Goal: Navigation & Orientation: Find specific page/section

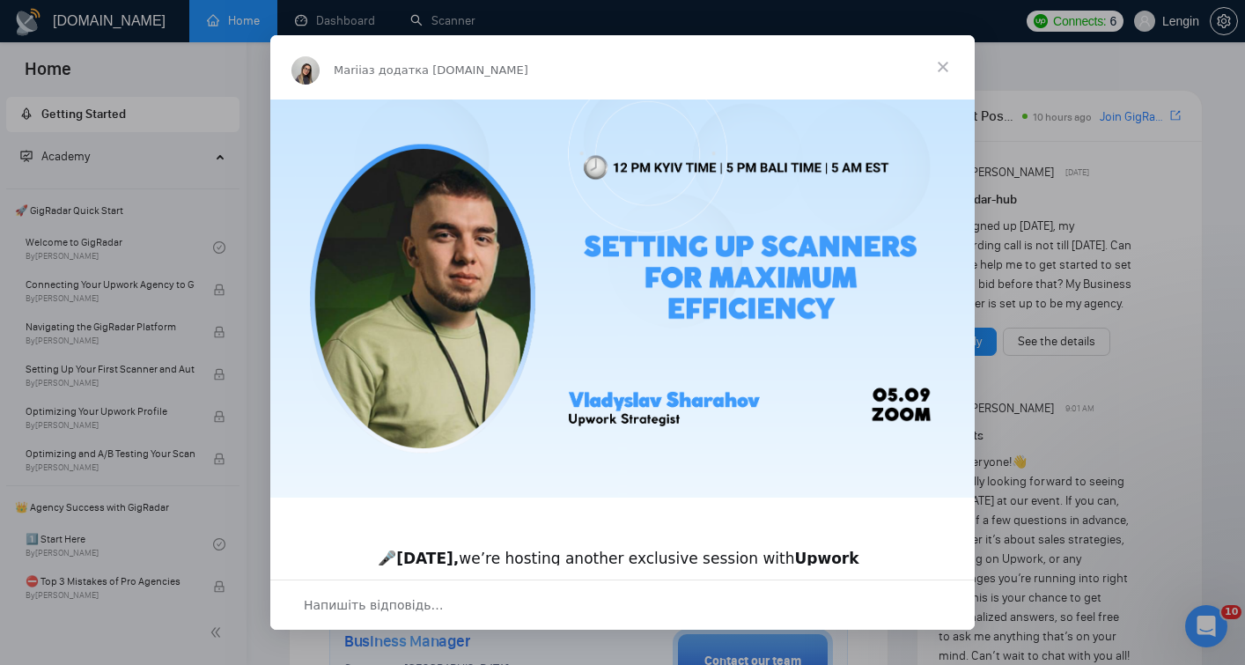
click at [940, 70] on span "Закрити" at bounding box center [943, 66] width 63 height 63
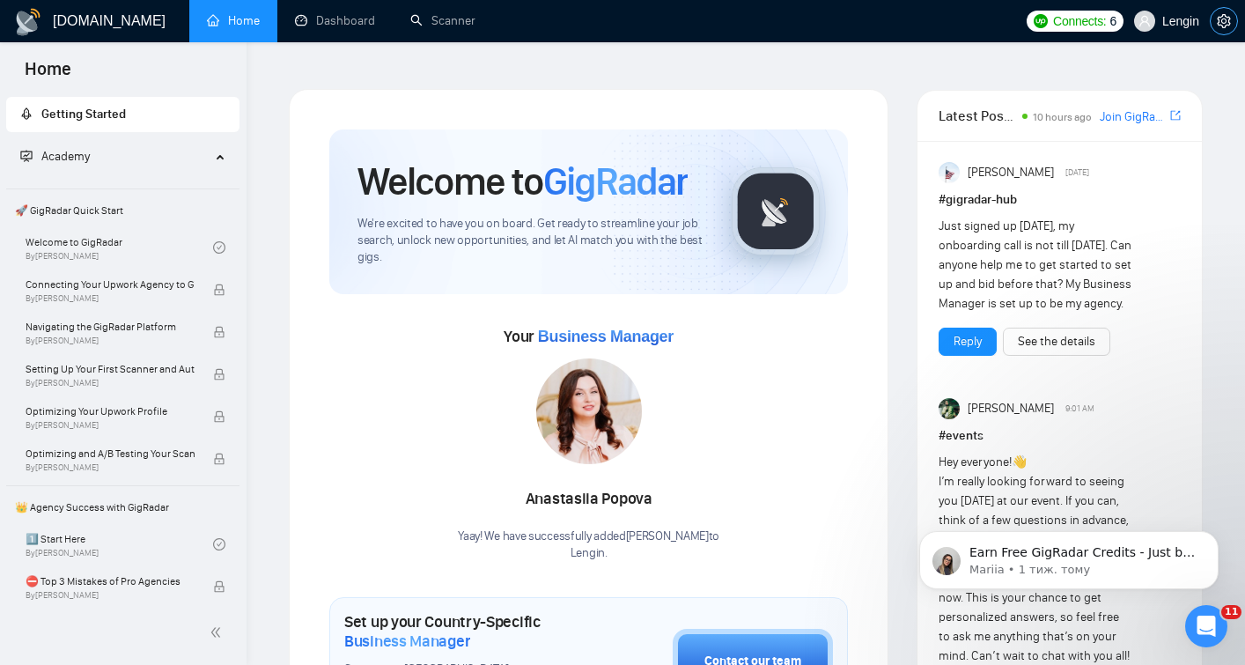
click at [1228, 18] on icon "setting" at bounding box center [1224, 21] width 14 height 14
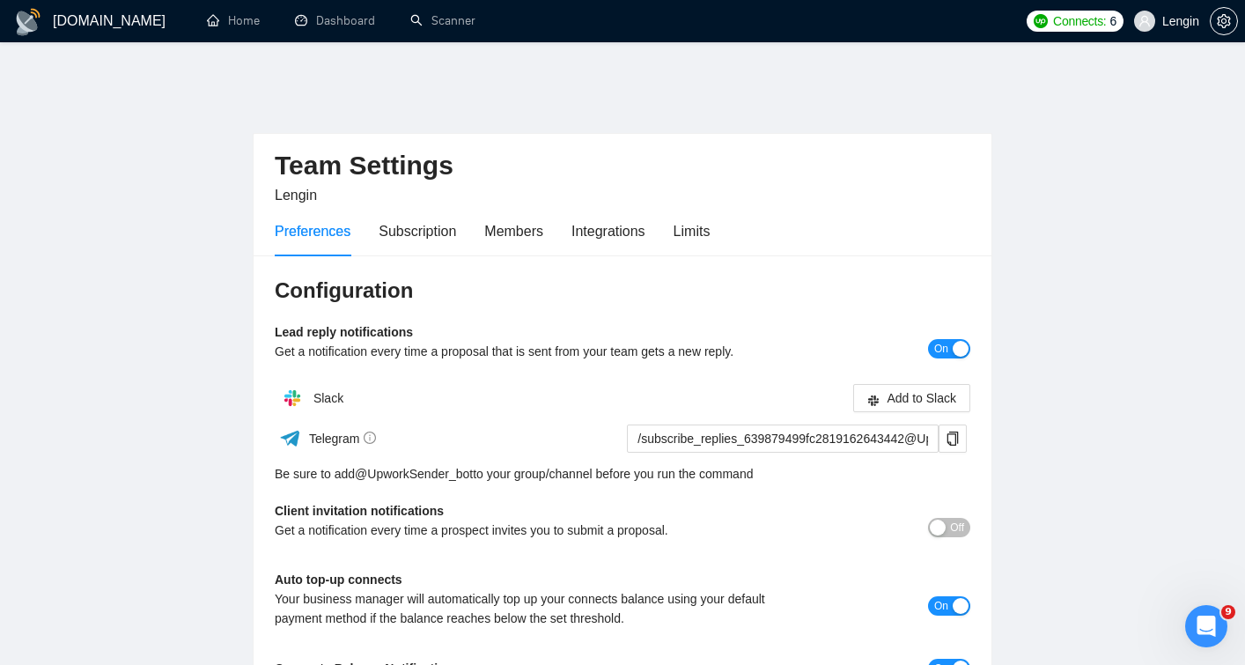
click at [120, 26] on h1 "[DOMAIN_NAME]" at bounding box center [109, 21] width 113 height 42
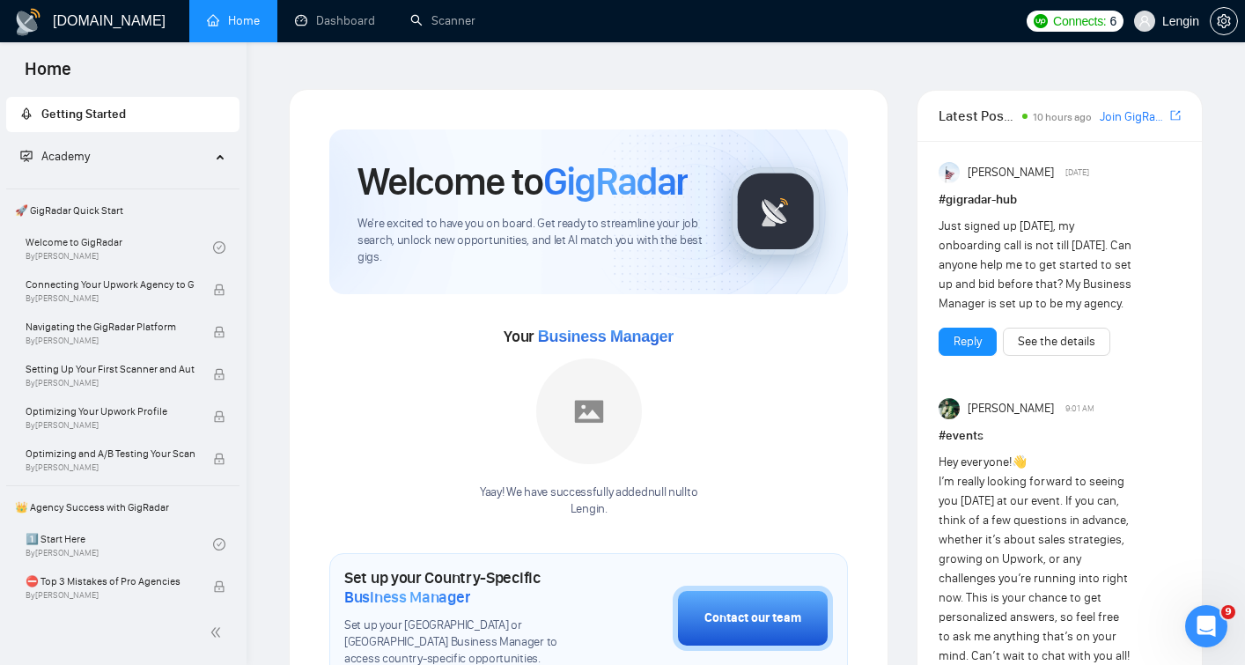
click at [120, 26] on h1 "[DOMAIN_NAME]" at bounding box center [109, 21] width 113 height 42
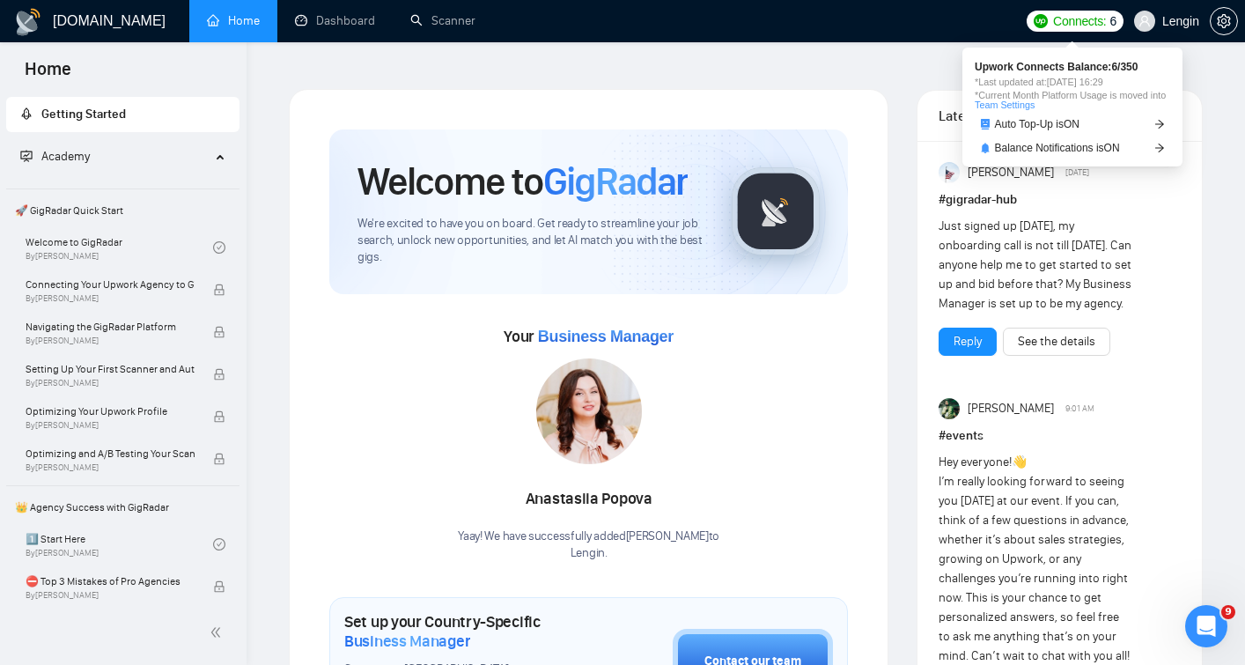
click at [1072, 22] on span "Connects:" at bounding box center [1079, 20] width 53 height 19
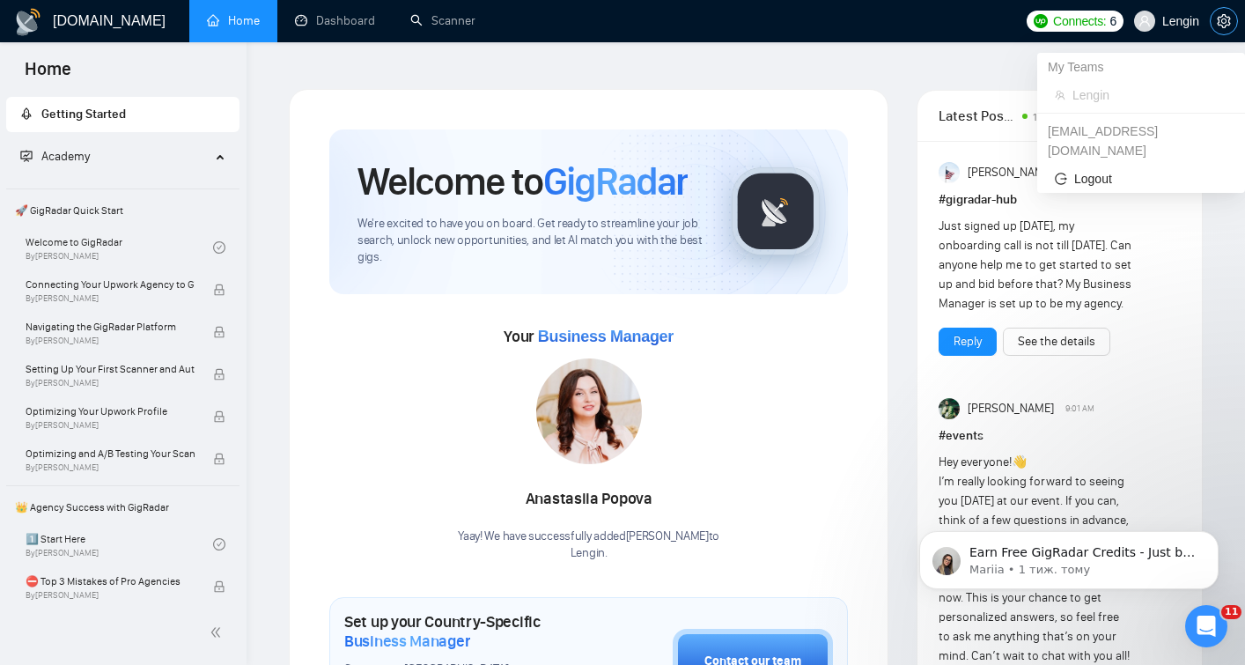
click at [1223, 24] on icon "setting" at bounding box center [1224, 21] width 14 height 14
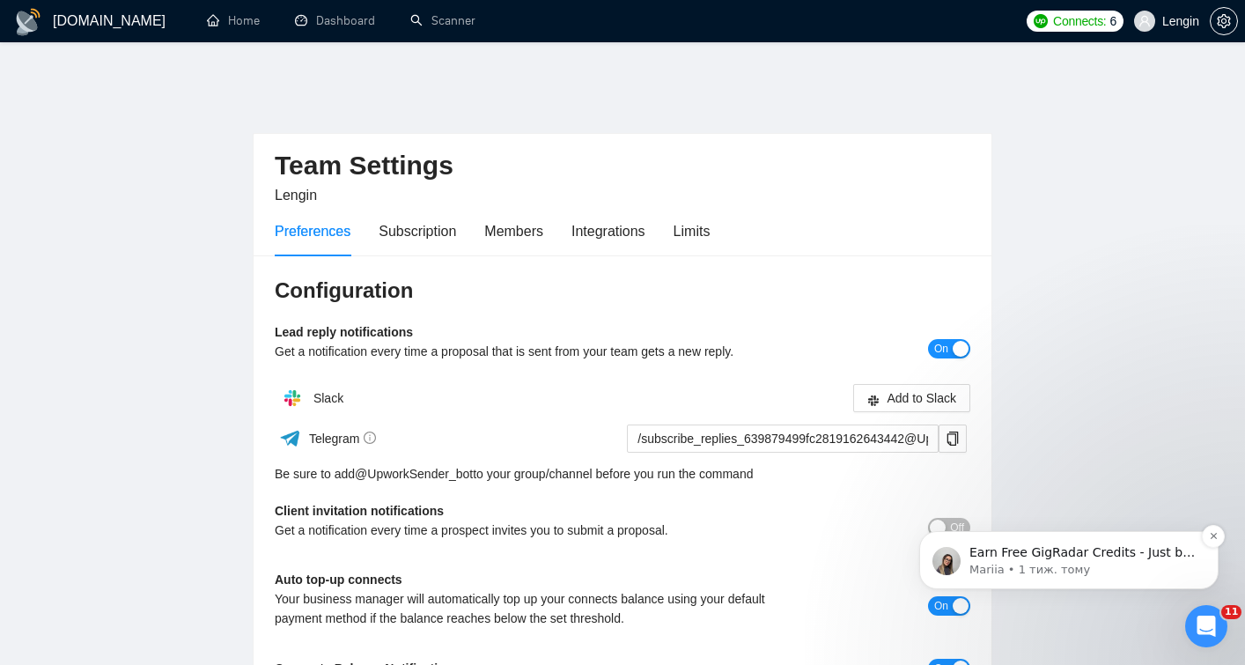
click at [1122, 558] on p "Earn Free GigRadar Credits - Just by Sharing Your Story! 💬 Want more credits fo…" at bounding box center [1083, 553] width 227 height 18
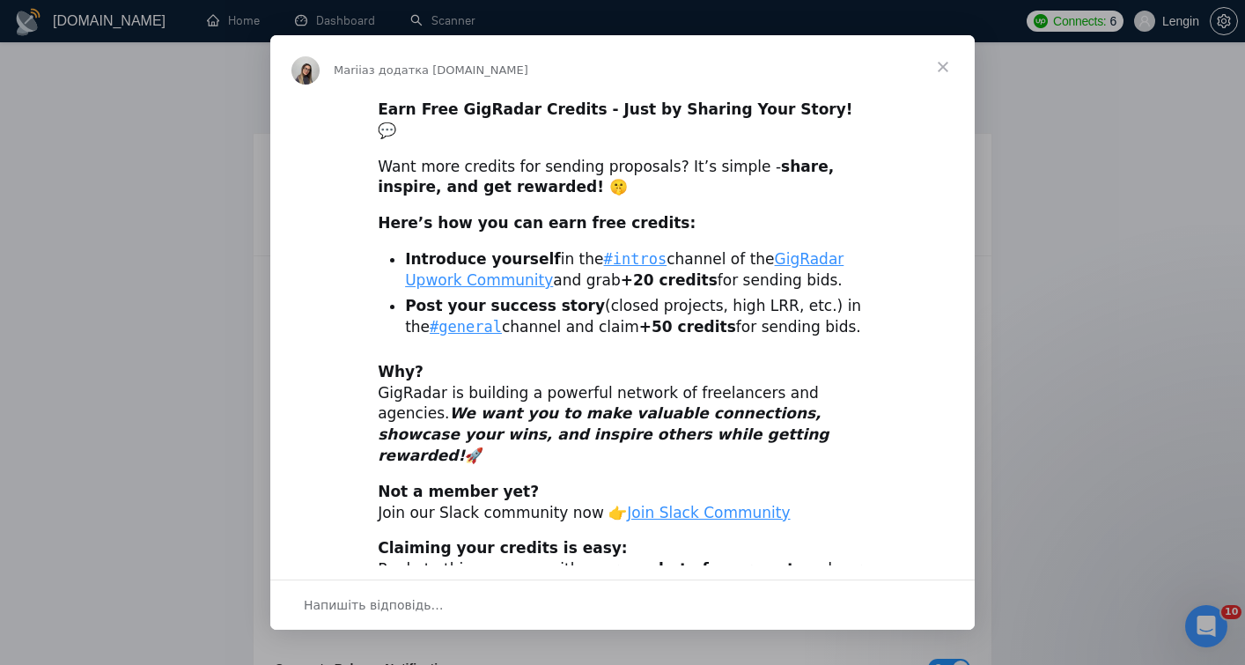
click at [939, 63] on span "Закрити" at bounding box center [943, 66] width 63 height 63
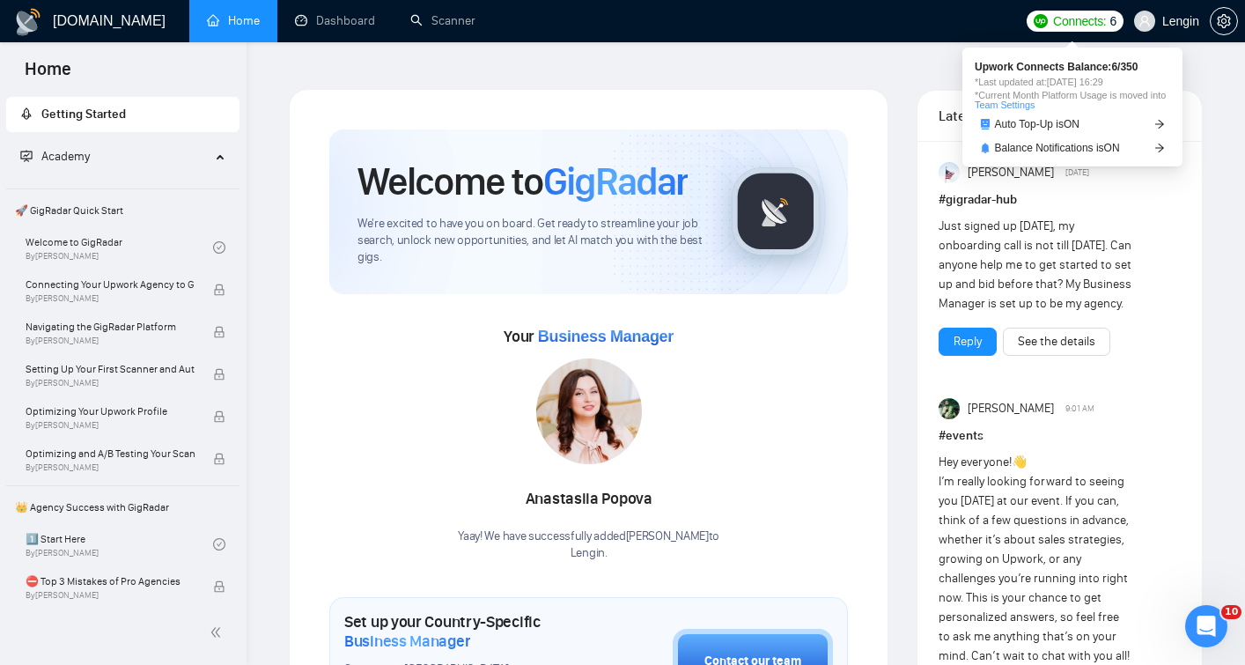
click at [1035, 26] on img at bounding box center [1041, 21] width 14 height 14
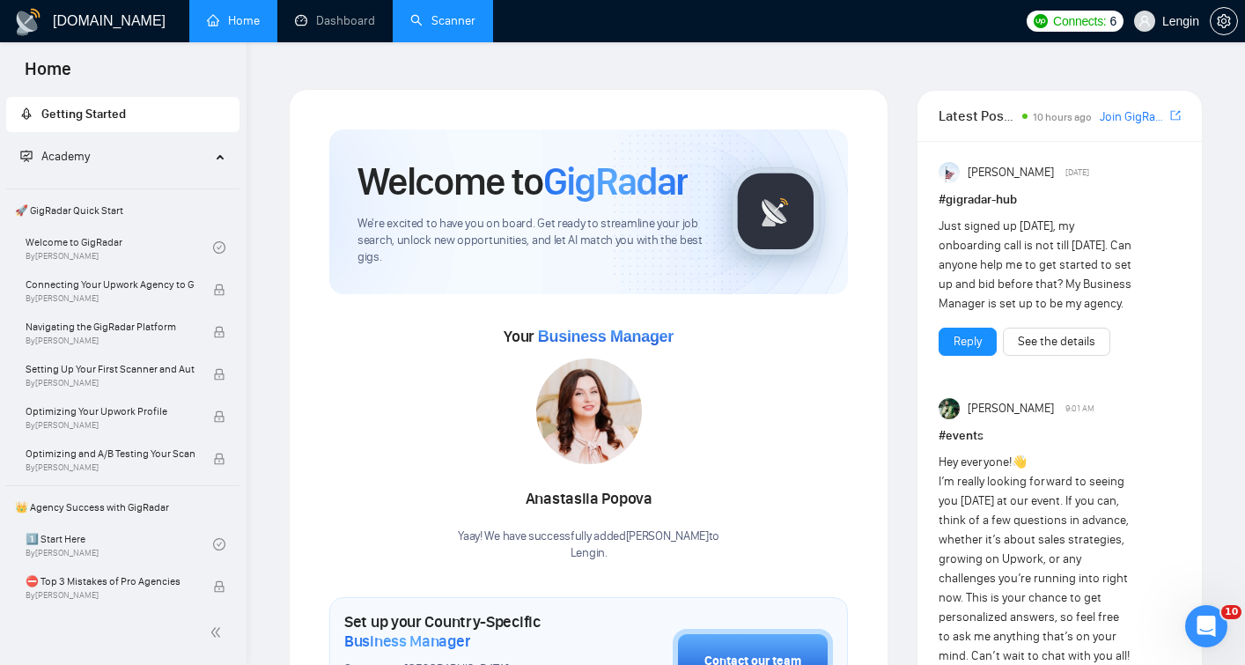
click at [459, 28] on link "Scanner" at bounding box center [442, 20] width 65 height 15
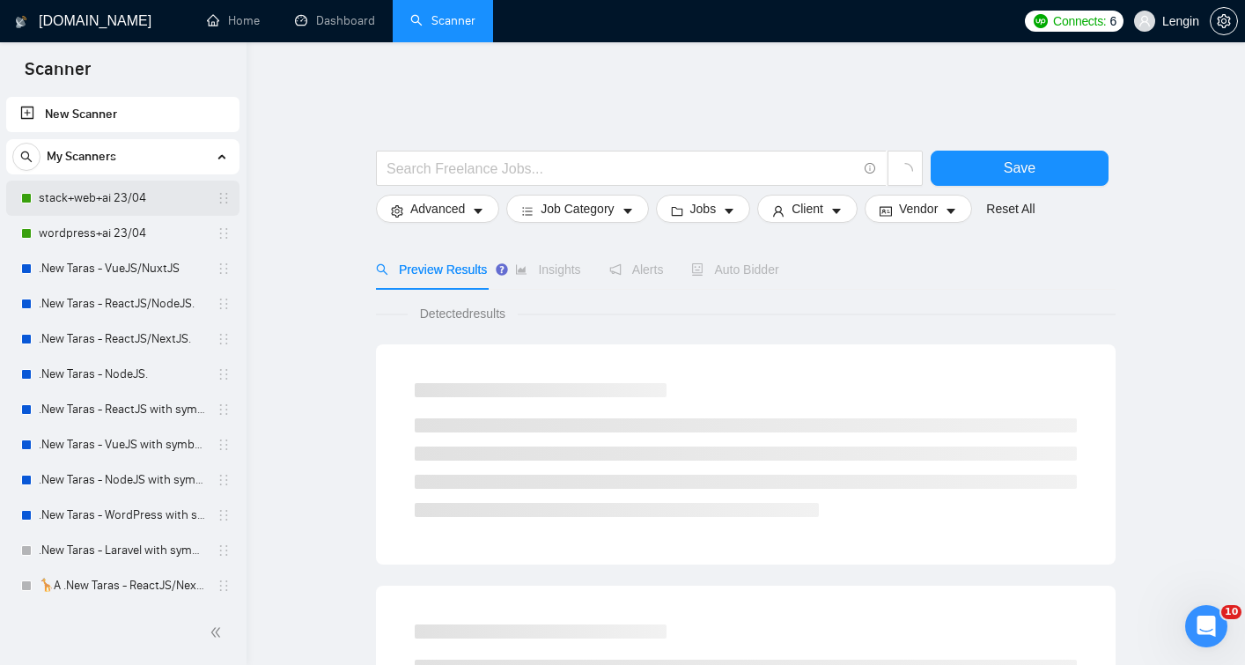
click at [100, 204] on link "stack+web+ai 23/04" at bounding box center [122, 198] width 167 height 35
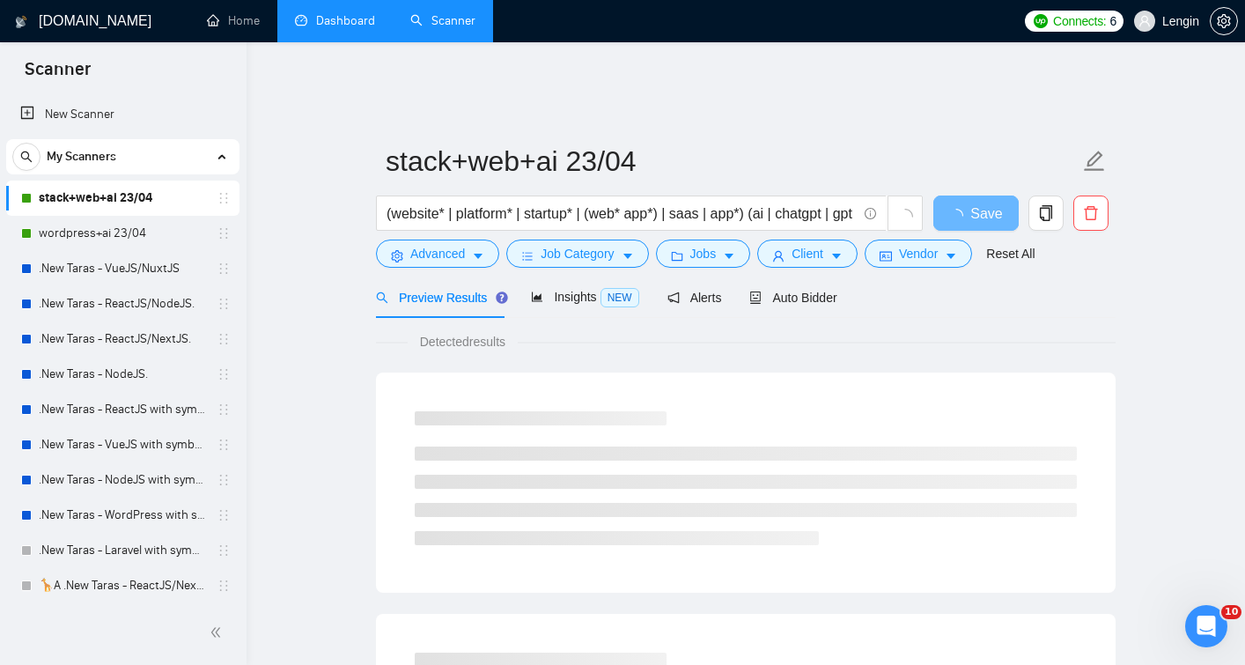
click at [323, 28] on link "Dashboard" at bounding box center [335, 20] width 80 height 15
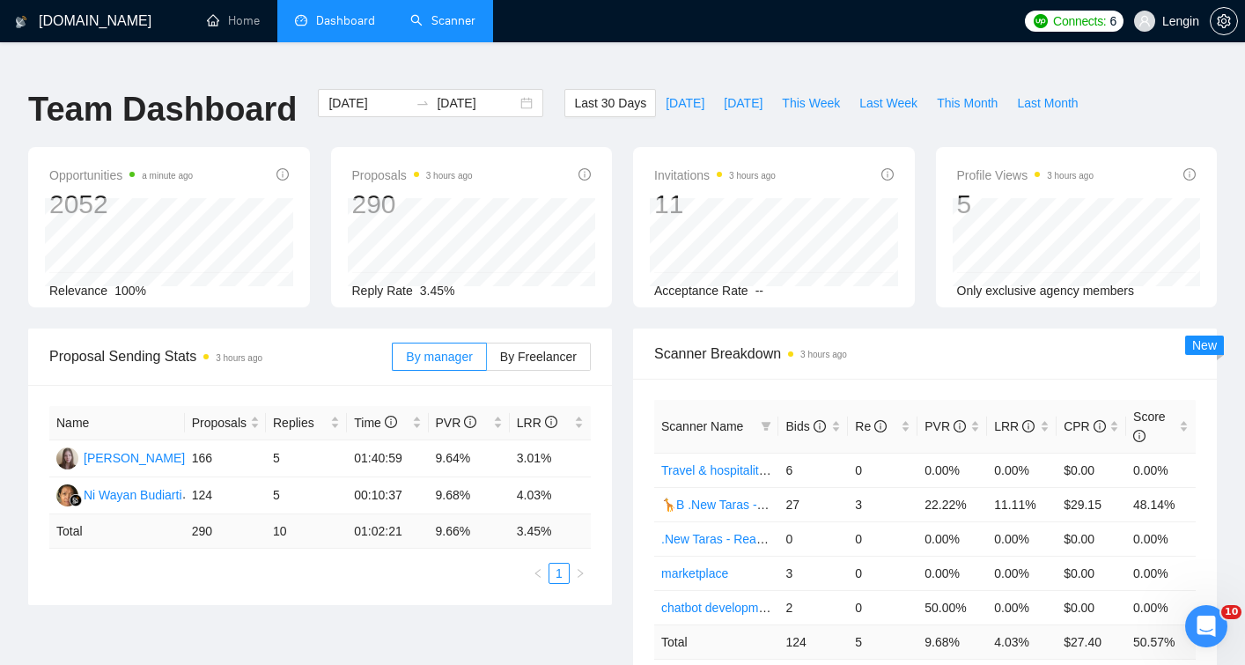
click at [459, 28] on link "Scanner" at bounding box center [442, 20] width 65 height 15
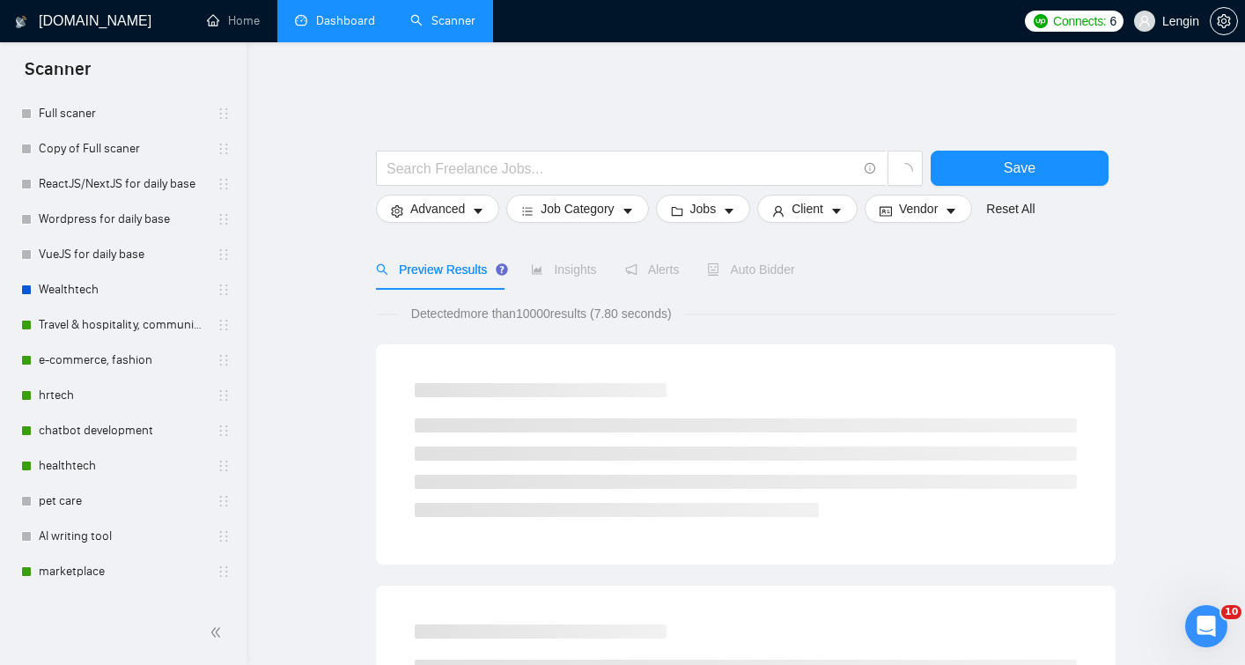
scroll to position [612, 0]
click at [114, 328] on link "Travel & hospitality, community & social networking, entertainment, event manag…" at bounding box center [122, 325] width 167 height 35
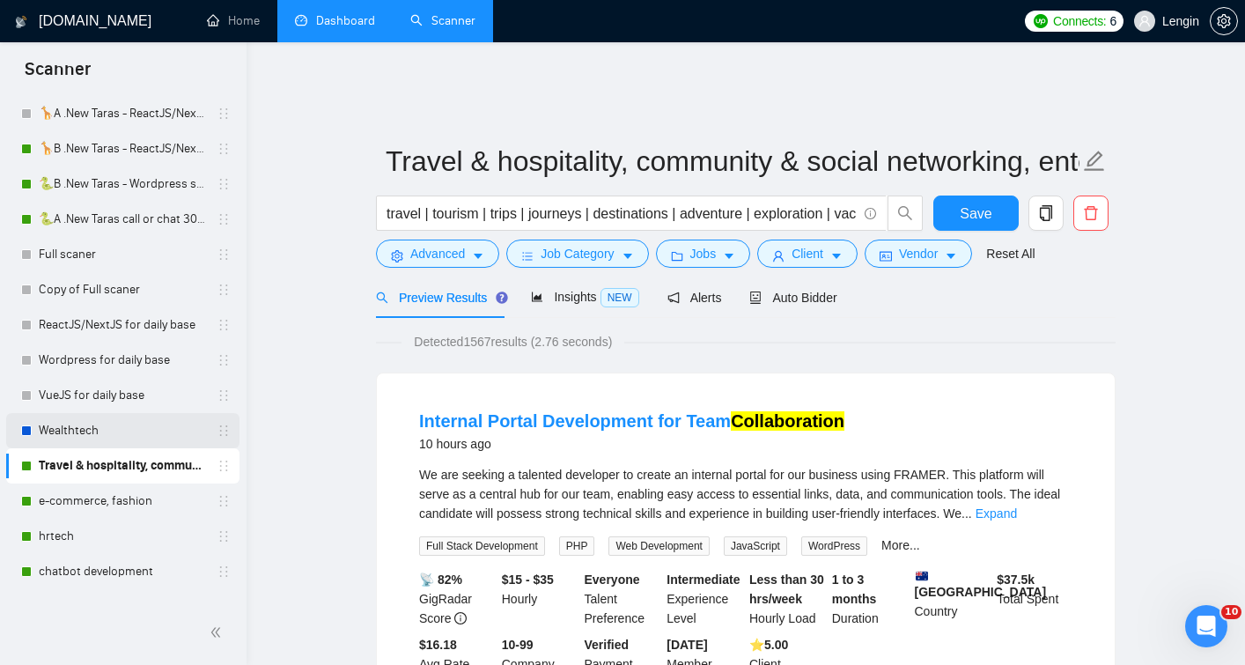
scroll to position [464, 0]
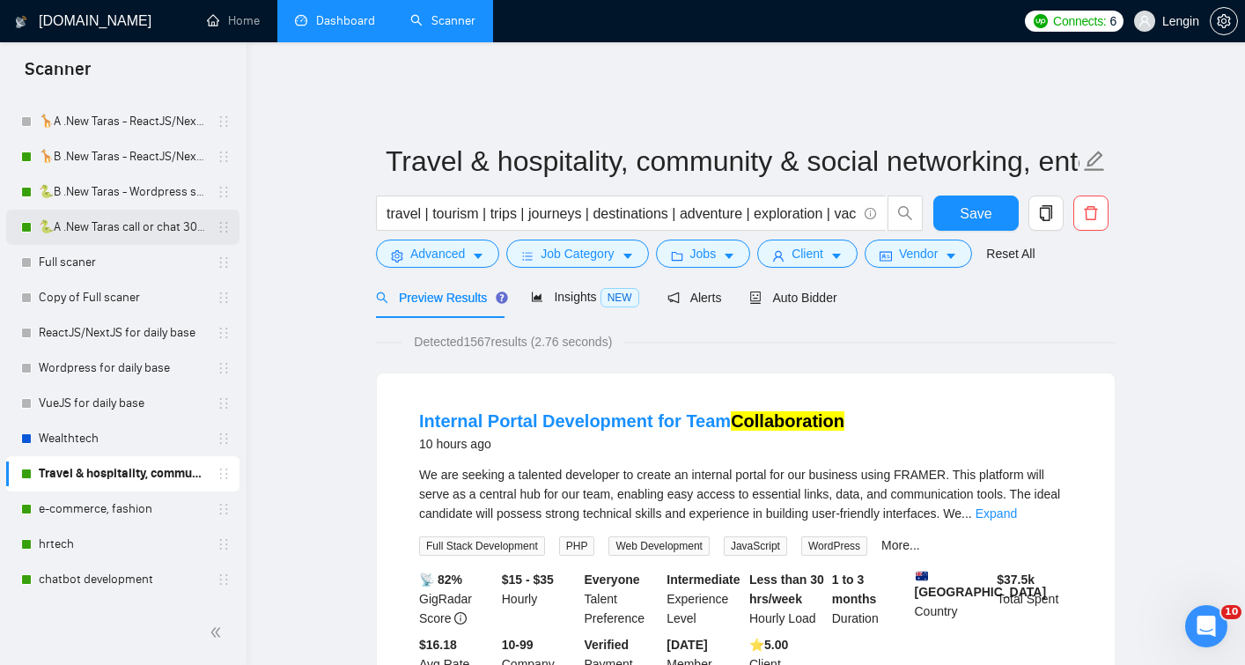
click at [92, 226] on link "🐍A .New Taras call or chat 30%view 0 reply 23/04" at bounding box center [122, 227] width 167 height 35
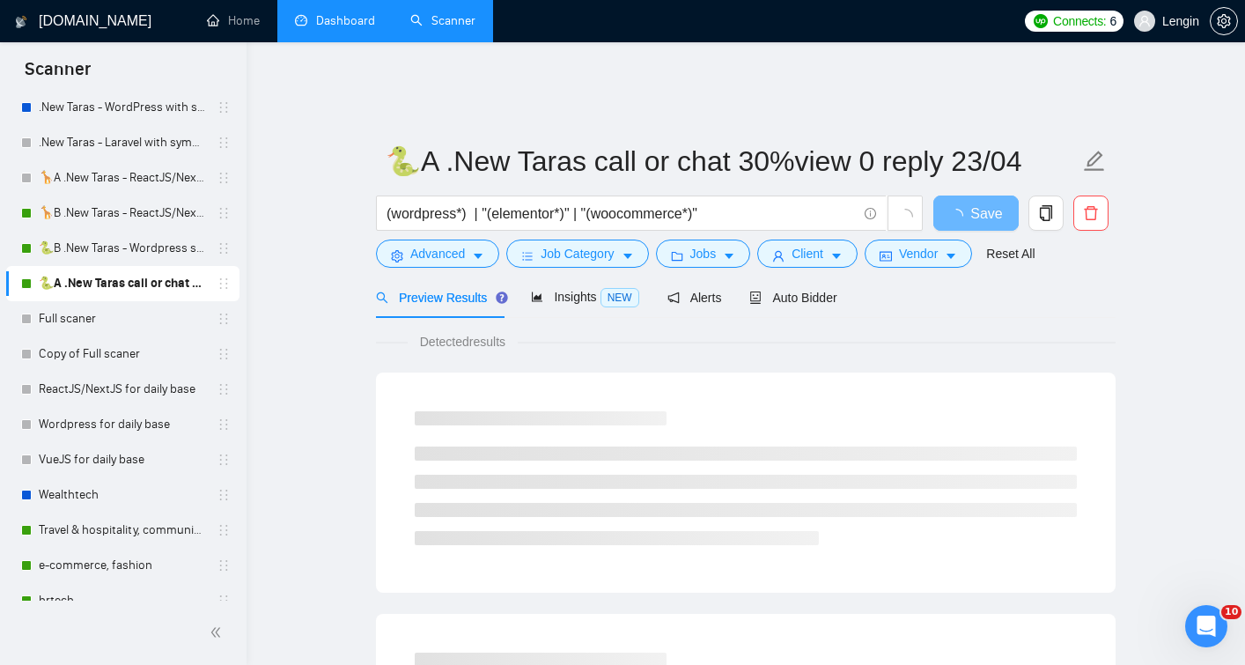
scroll to position [367, 0]
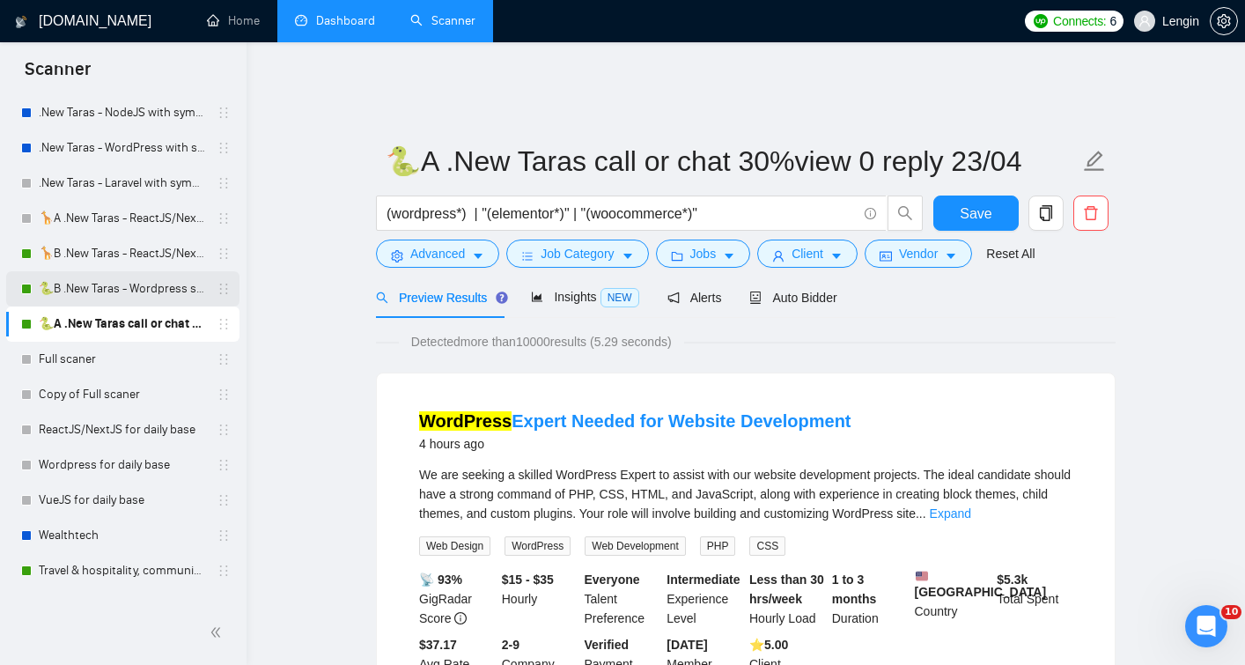
click at [105, 277] on link "🐍B .New Taras - Wordpress short 23/04" at bounding box center [122, 288] width 167 height 35
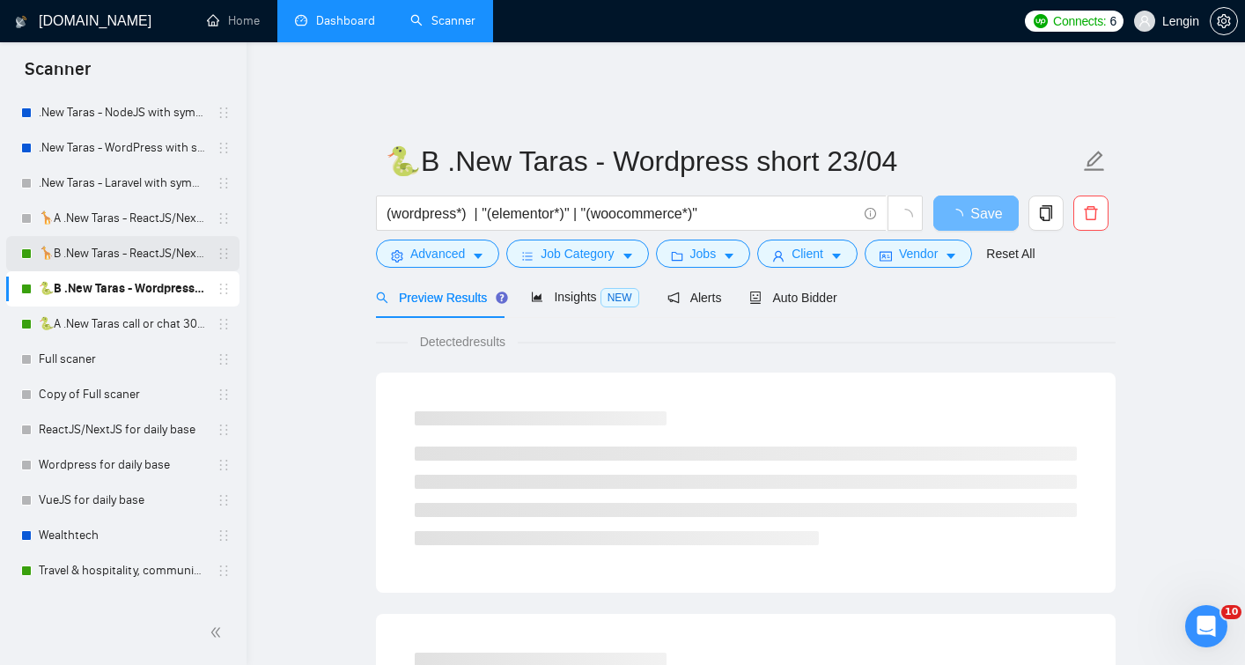
click at [121, 262] on link "🦒B .New Taras - ReactJS/NextJS rel exp 23/04" at bounding box center [122, 253] width 167 height 35
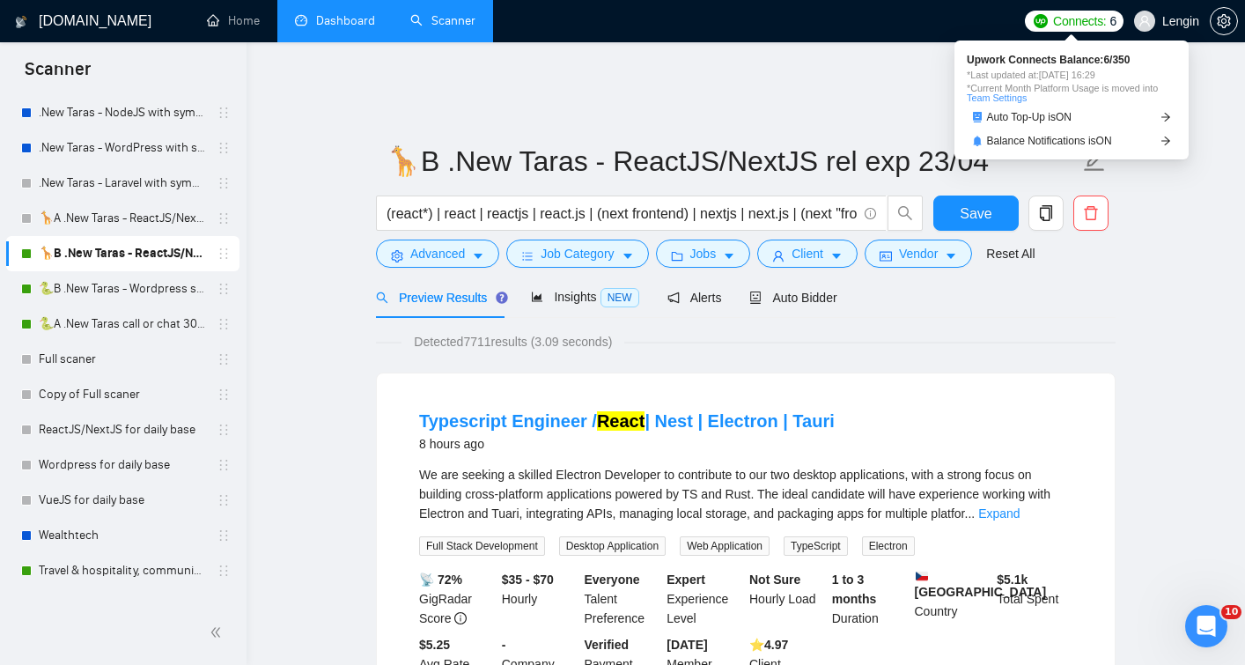
click at [1065, 21] on span "Connects:" at bounding box center [1079, 20] width 53 height 19
click at [1063, 21] on span "Connects:" at bounding box center [1079, 20] width 53 height 19
click at [1168, 143] on icon "arrow-right" at bounding box center [1166, 141] width 11 height 11
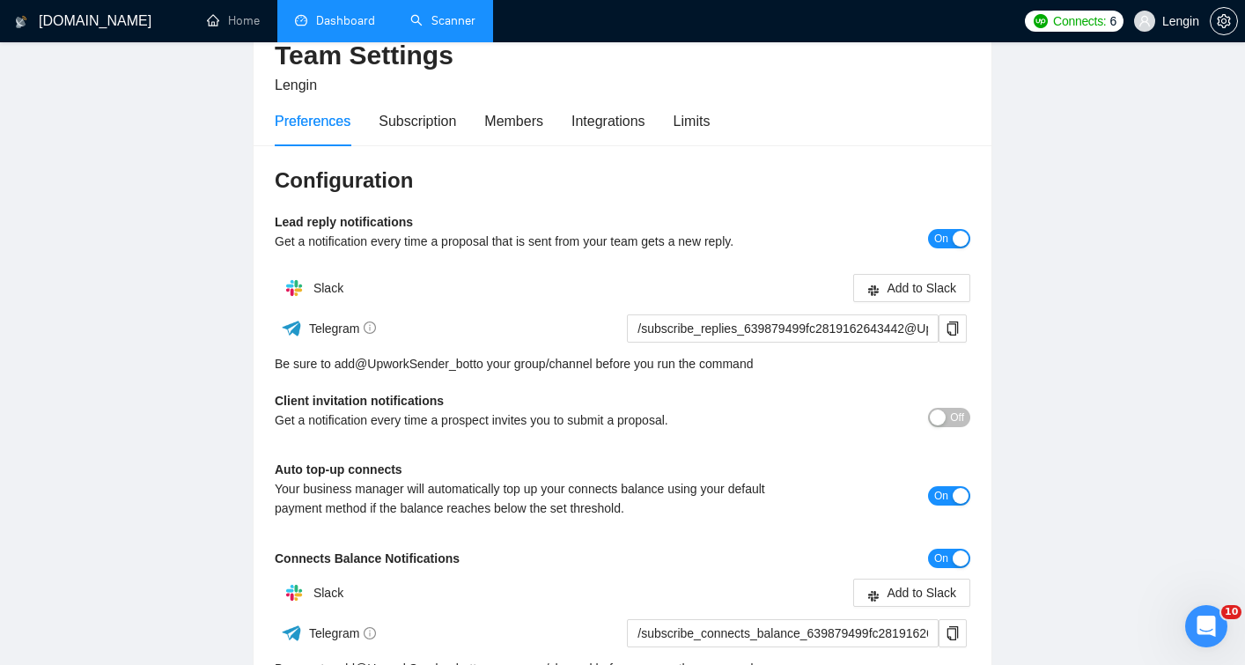
scroll to position [116, 0]
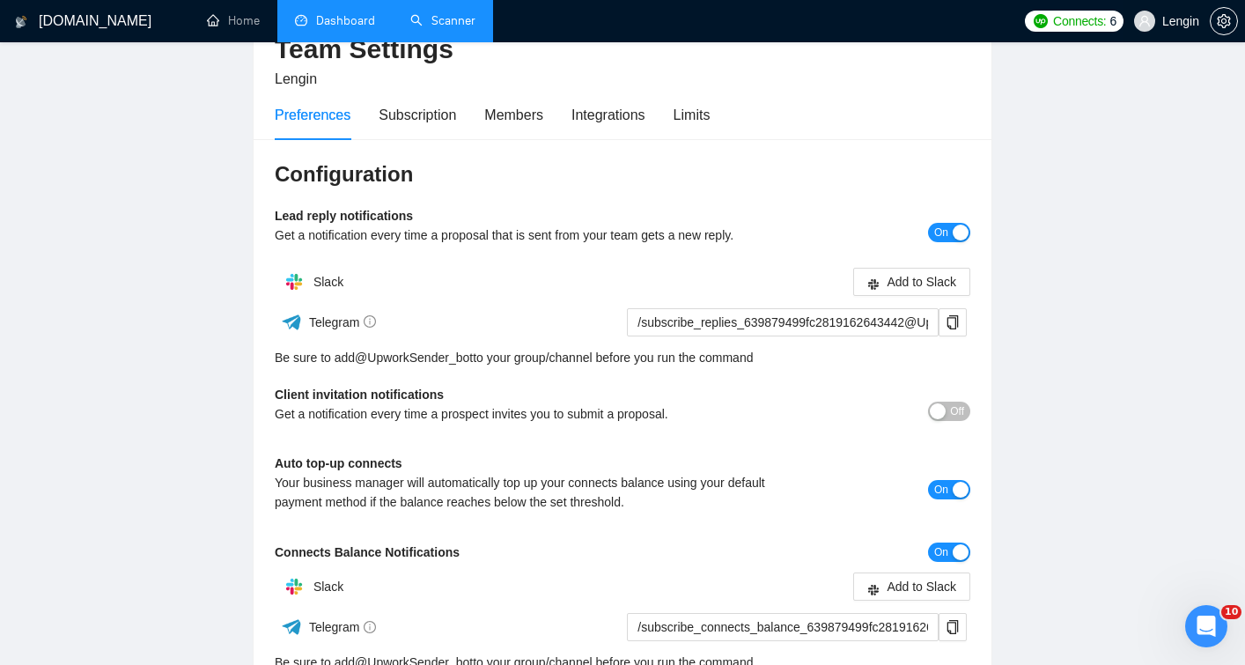
click at [1157, 26] on span "Lengin" at bounding box center [1167, 21] width 86 height 56
click at [1230, 24] on icon "setting" at bounding box center [1223, 21] width 13 height 14
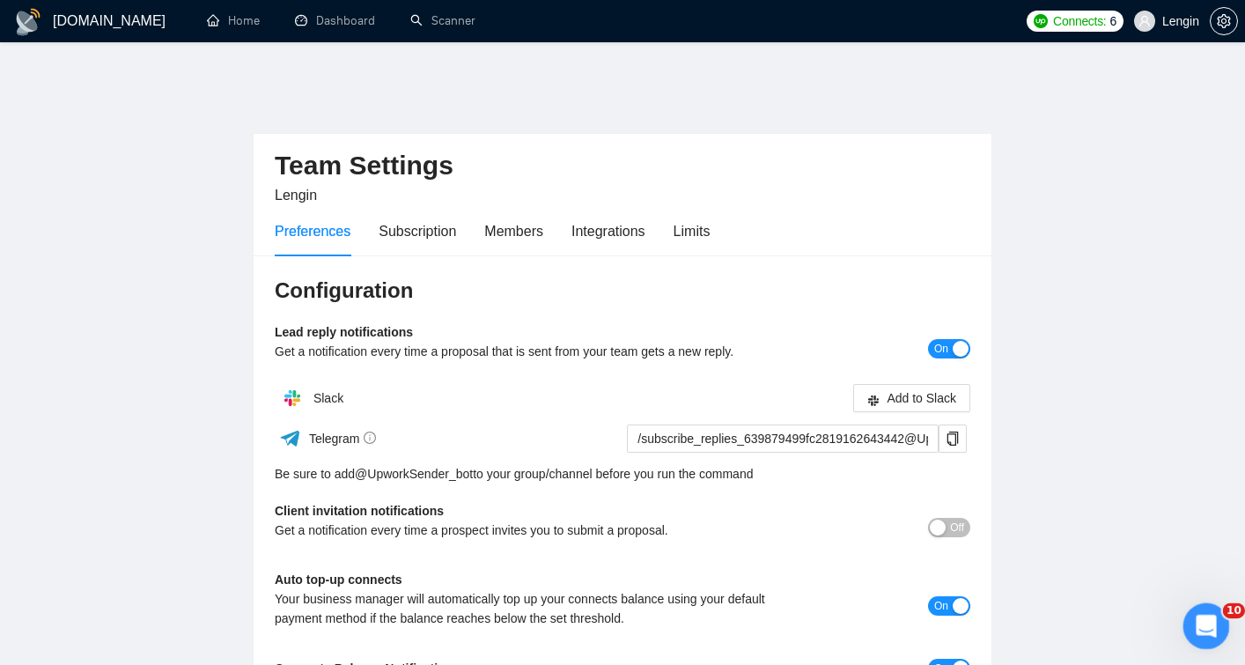
click at [1202, 625] on icon "Відкрити програму для спілкування Intercom" at bounding box center [1204, 624] width 12 height 14
click at [73, 31] on h1 "[DOMAIN_NAME]" at bounding box center [109, 21] width 113 height 42
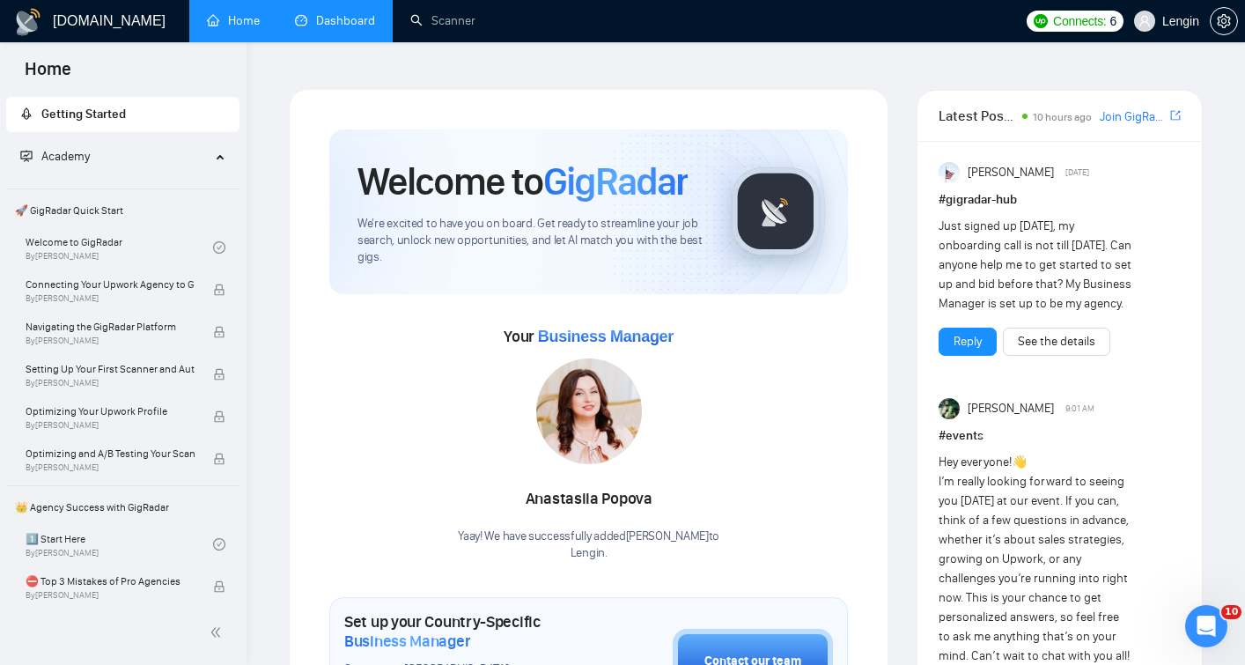
click at [340, 28] on link "Dashboard" at bounding box center [335, 20] width 80 height 15
